Goal: Find specific page/section: Find specific page/section

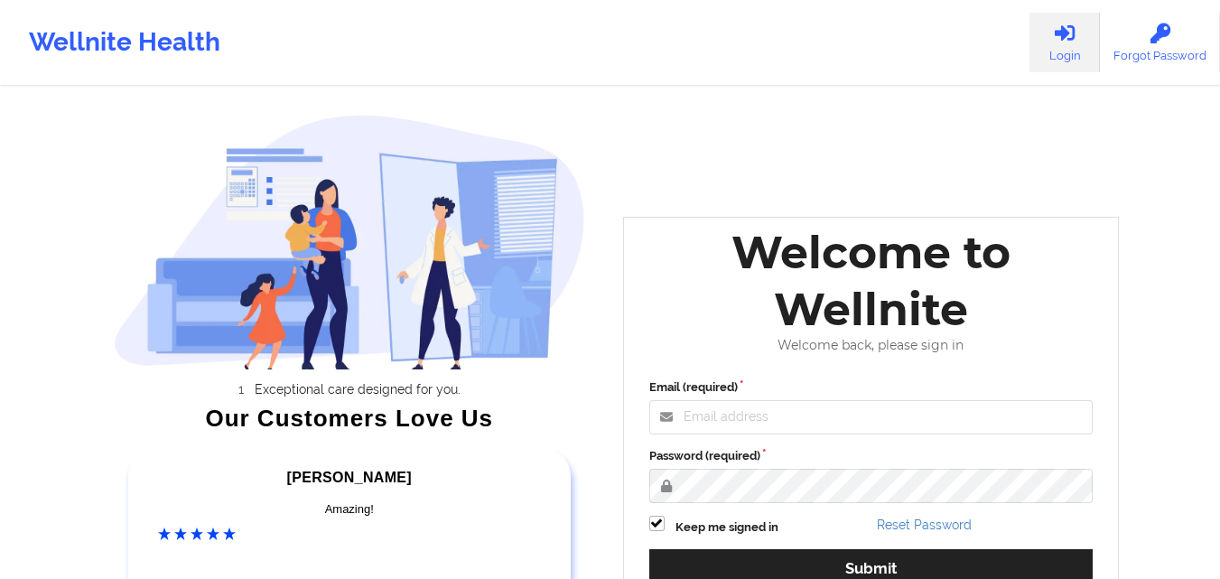
scroll to position [42, 0]
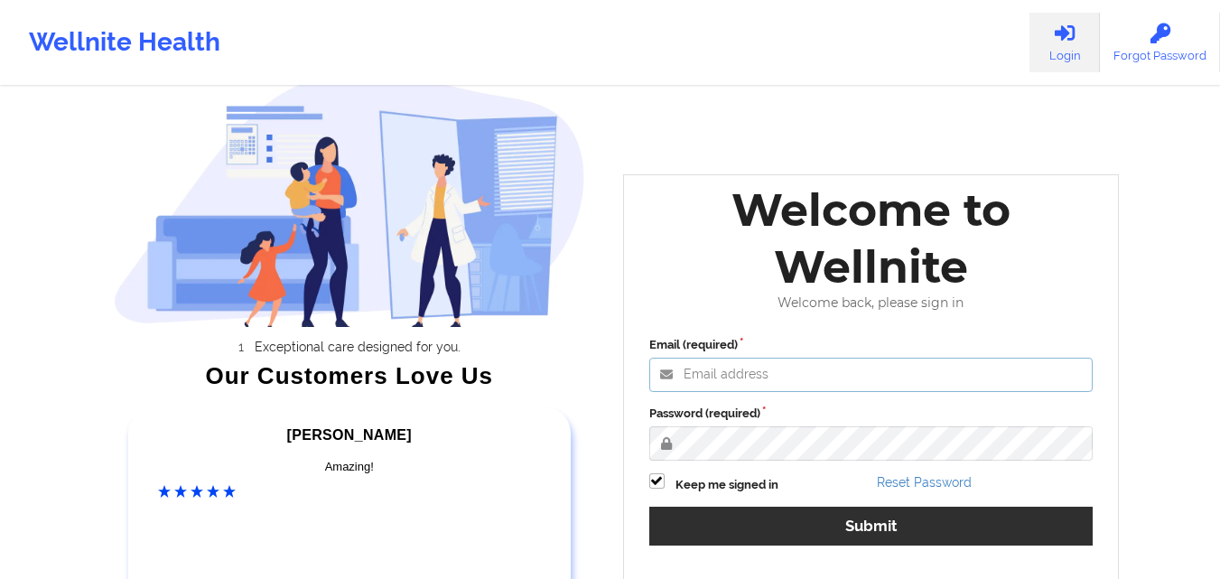
type input "[EMAIL_ADDRESS][DOMAIN_NAME]"
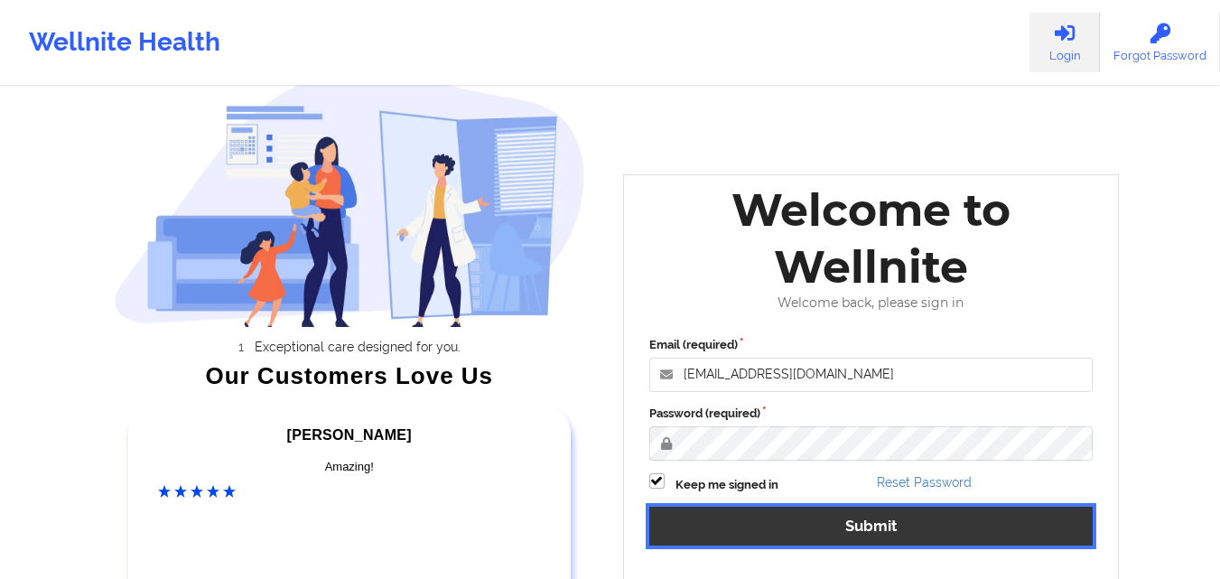
click at [893, 507] on button "Submit" at bounding box center [872, 526] width 444 height 39
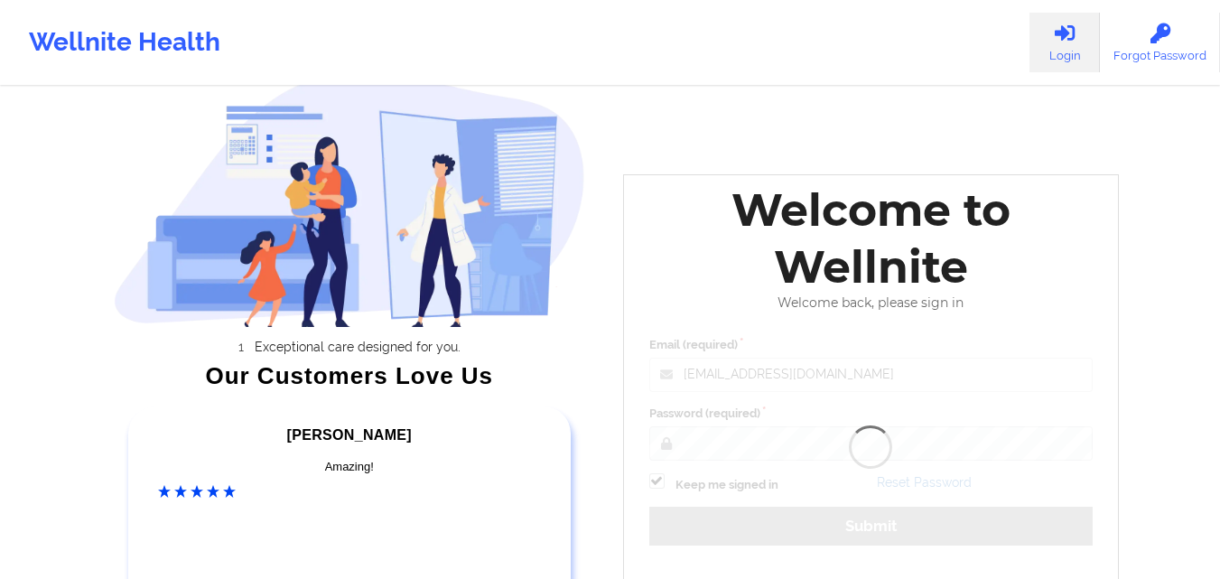
scroll to position [175, 0]
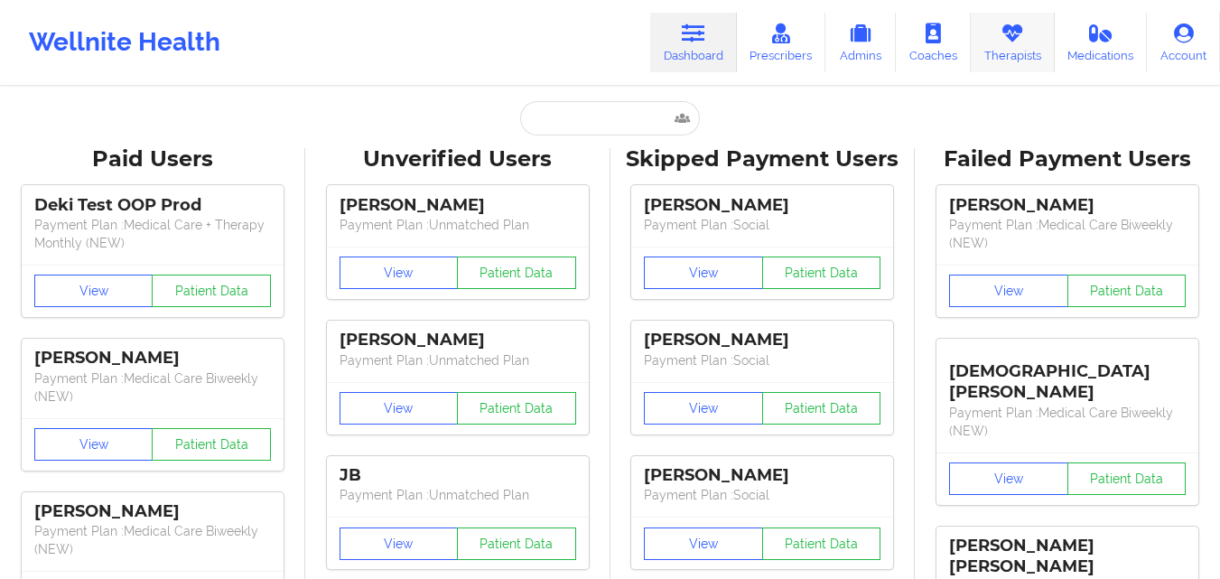
click at [1028, 55] on link "Therapists" at bounding box center [1013, 43] width 84 height 60
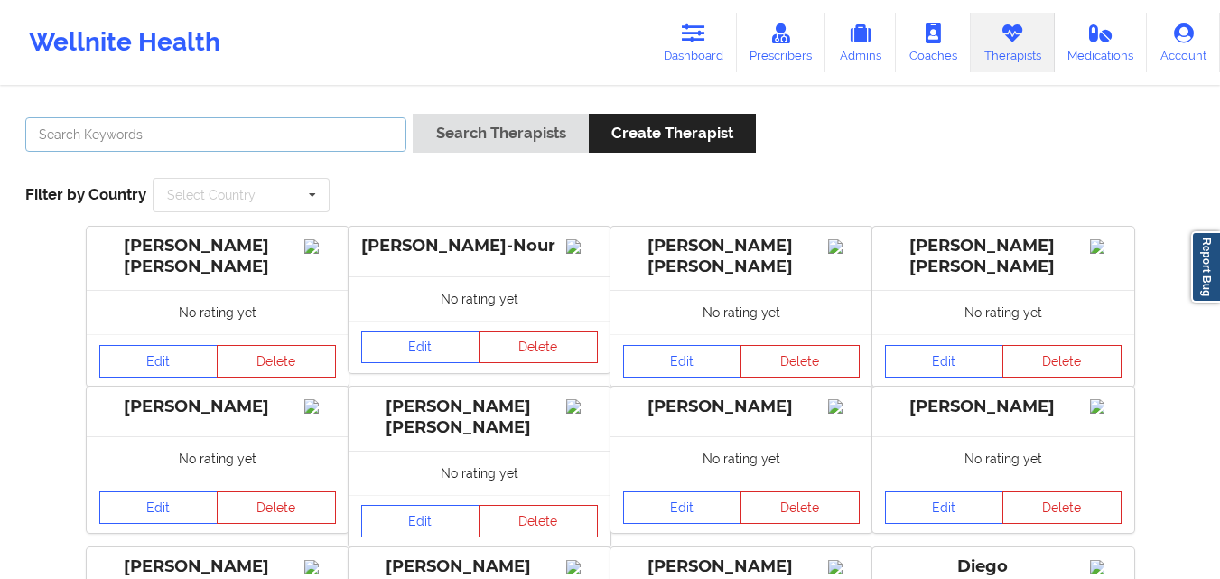
click at [287, 119] on input "text" at bounding box center [215, 134] width 381 height 34
paste input "[PERSON_NAME]"
type input "[PERSON_NAME]"
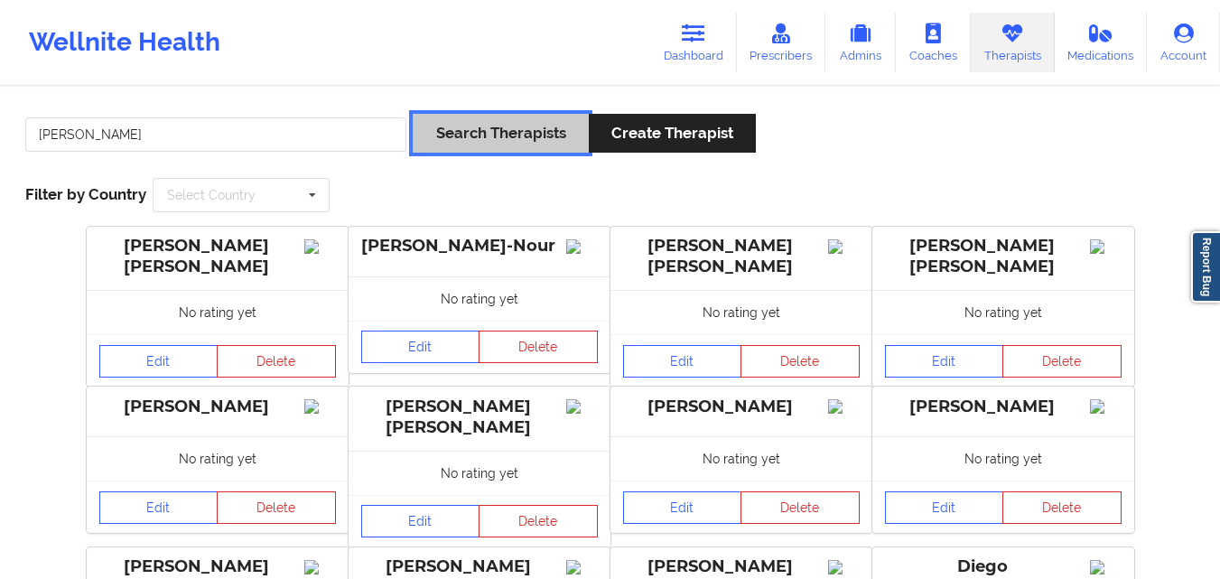
click at [484, 123] on button "Search Therapists" at bounding box center [500, 133] width 175 height 39
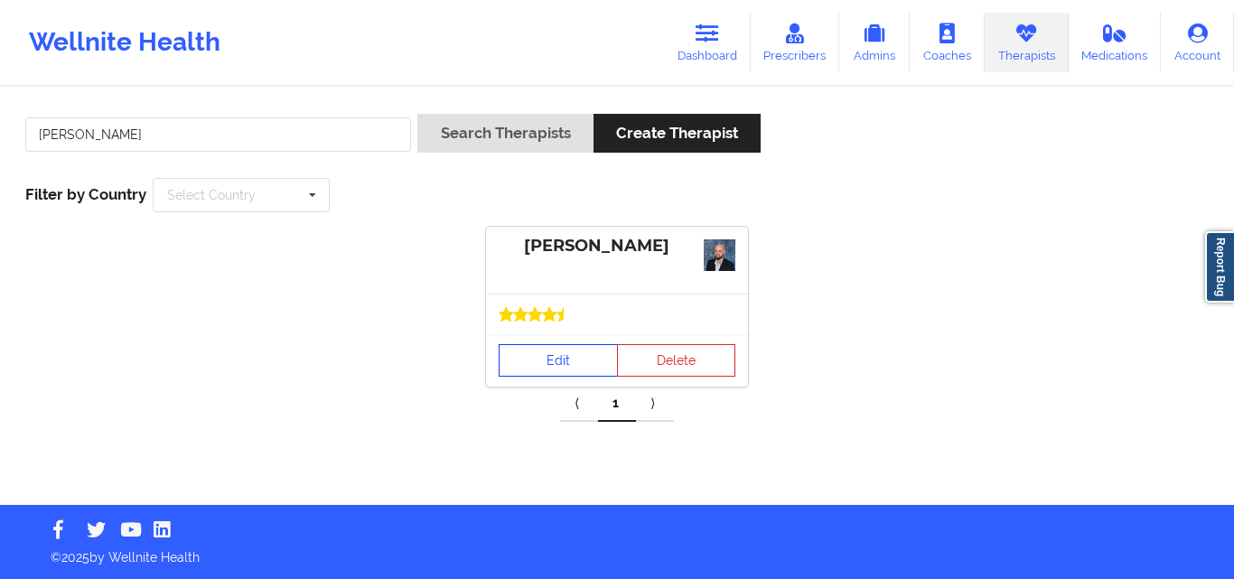
click at [565, 368] on link "Edit" at bounding box center [558, 360] width 119 height 33
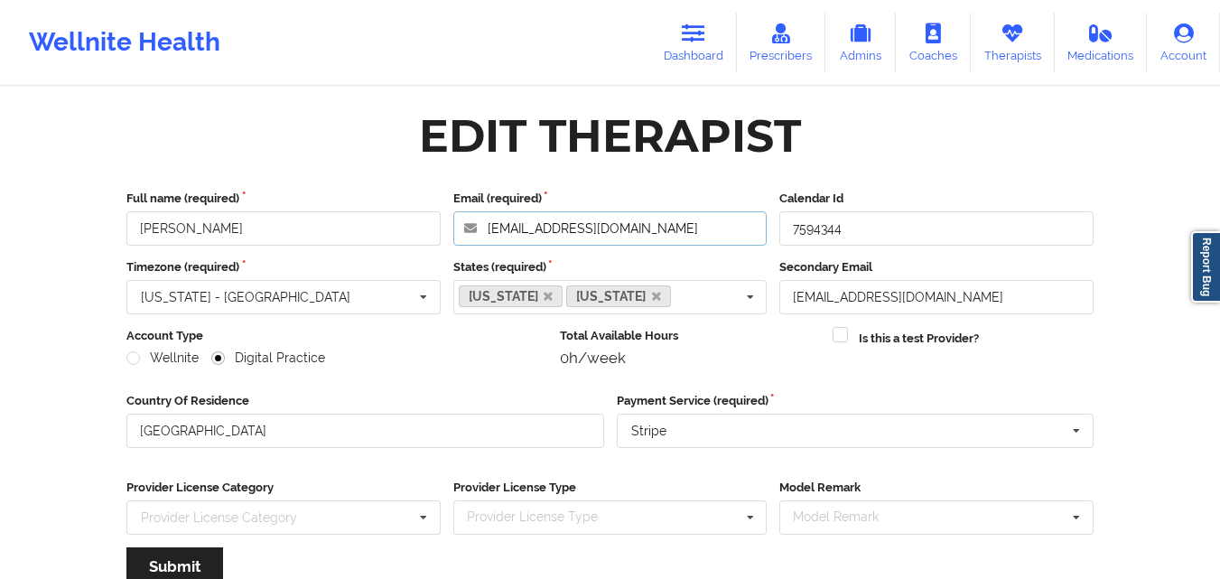
click at [659, 226] on input "[EMAIL_ADDRESS][DOMAIN_NAME]" at bounding box center [610, 228] width 314 height 34
click at [1027, 45] on link "Therapists" at bounding box center [1013, 43] width 84 height 60
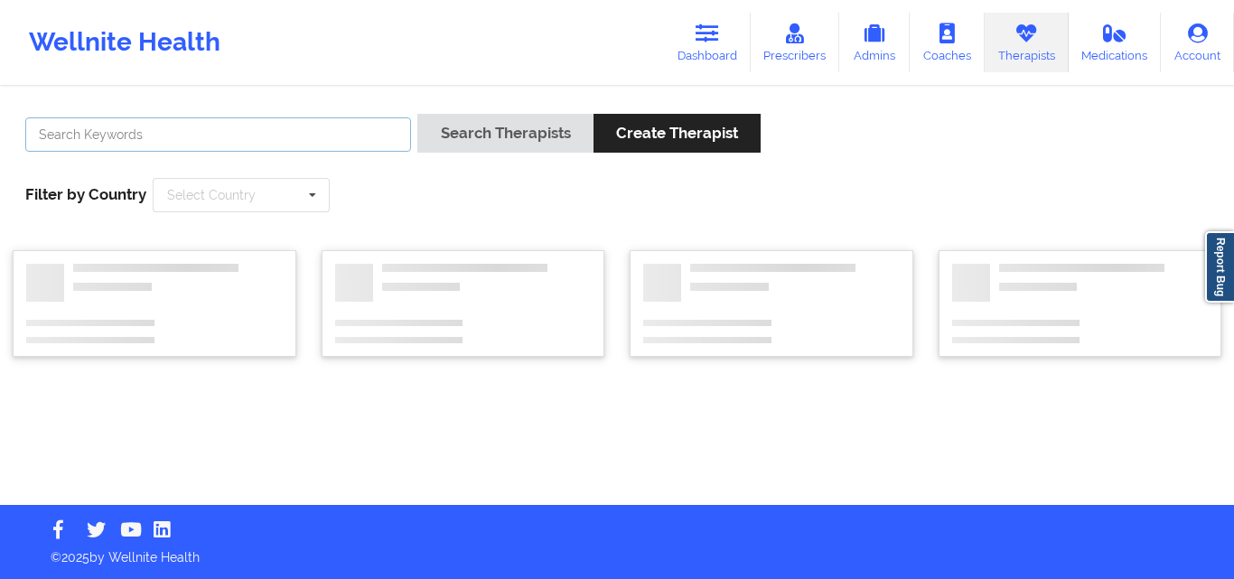
click at [361, 130] on input "text" at bounding box center [218, 134] width 386 height 34
paste input "[PERSON_NAME]"
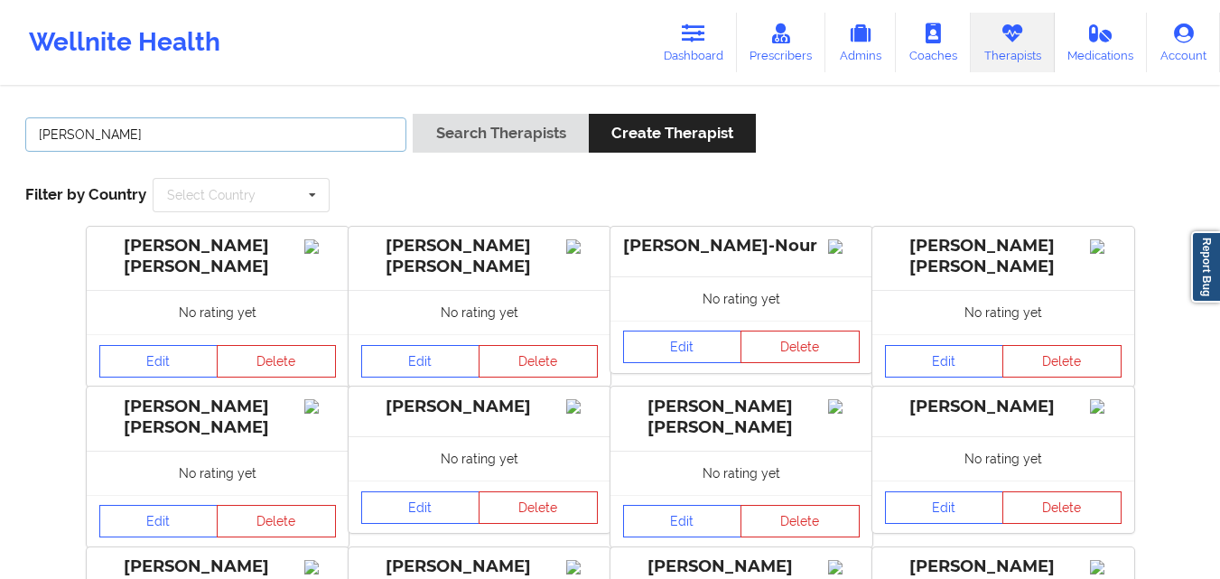
type input "[PERSON_NAME]"
click at [479, 111] on div "[PERSON_NAME] Search Therapists Create Therapist Filter by Country Select Count…" at bounding box center [610, 163] width 1195 height 124
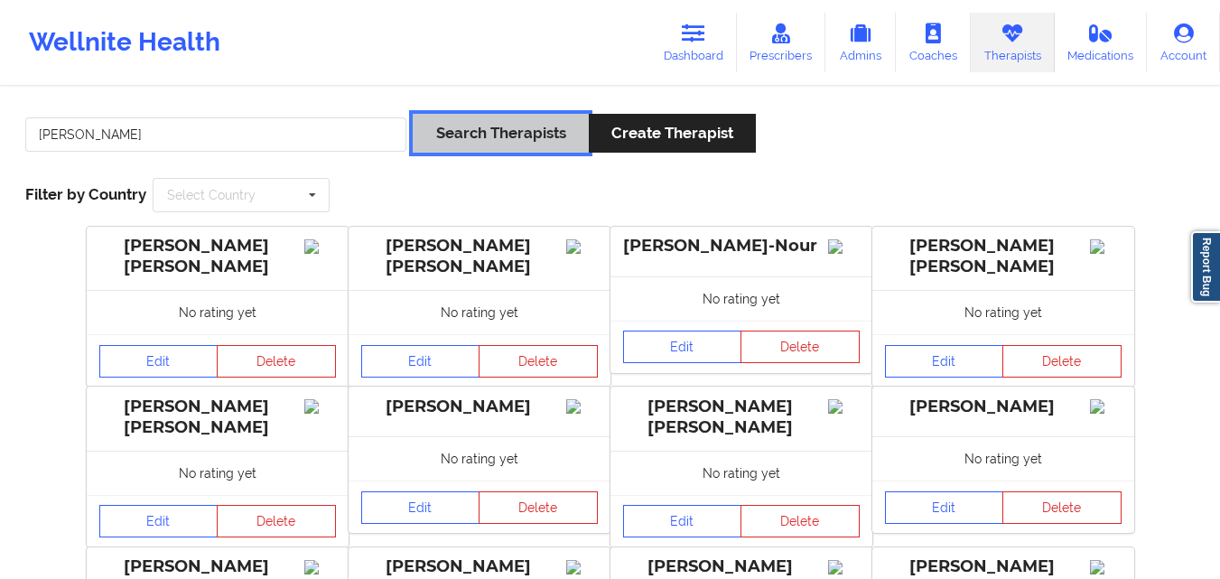
click at [484, 134] on button "Search Therapists" at bounding box center [500, 133] width 175 height 39
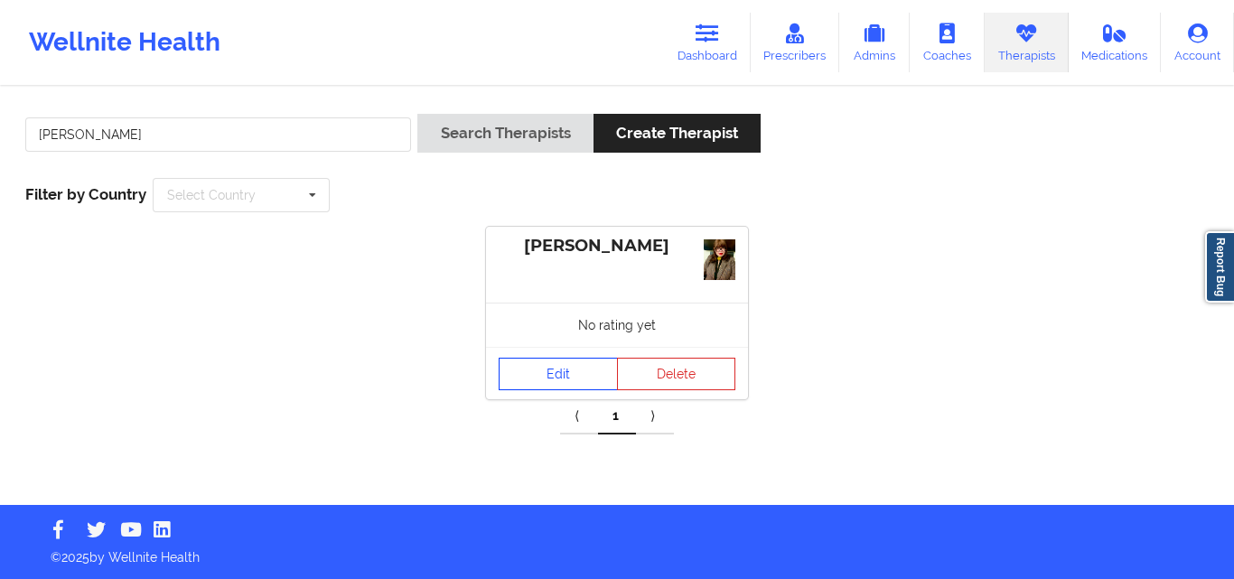
click at [562, 366] on link "Edit" at bounding box center [558, 374] width 119 height 33
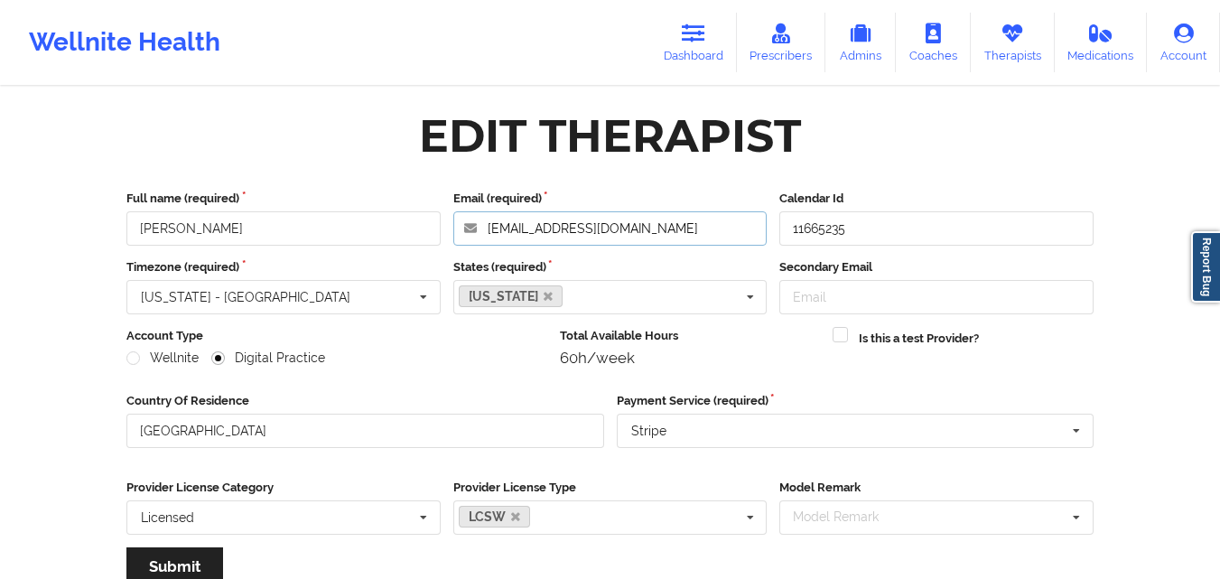
click at [672, 225] on input "[EMAIL_ADDRESS][DOMAIN_NAME]" at bounding box center [610, 228] width 314 height 34
